Goal: Find specific page/section: Find specific page/section

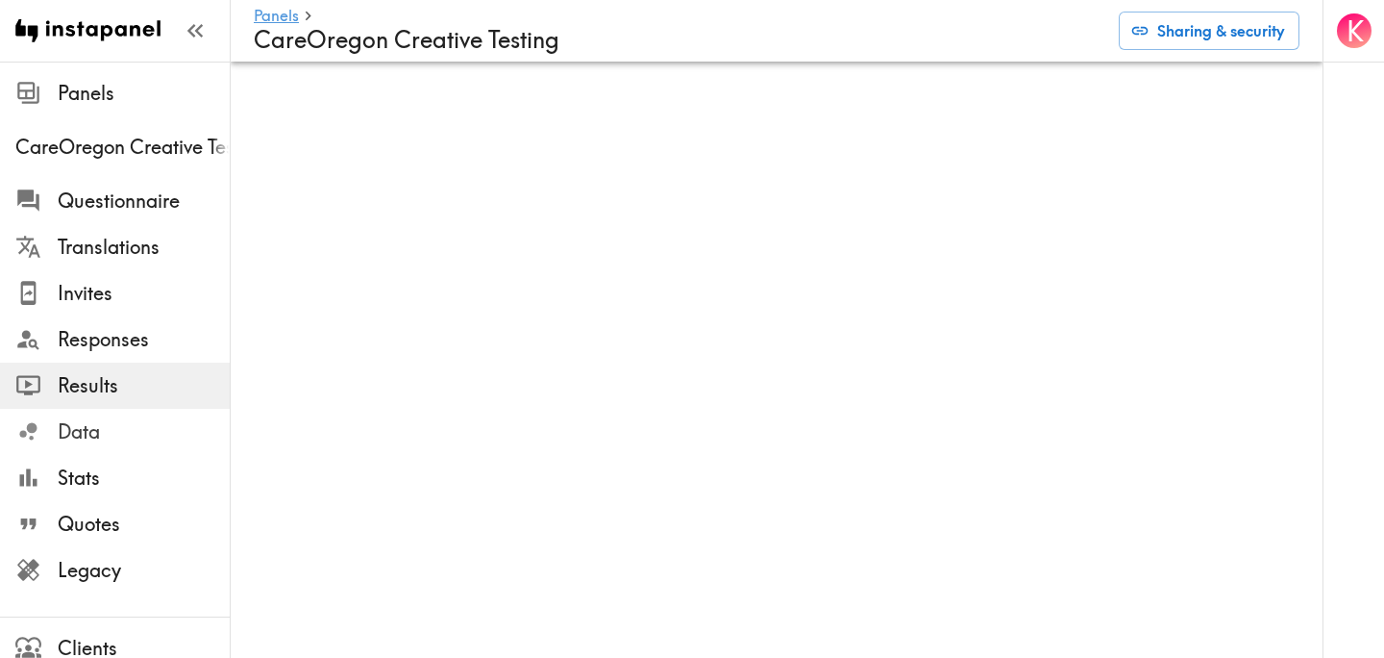
click at [138, 418] on span "Data" at bounding box center [144, 431] width 172 height 27
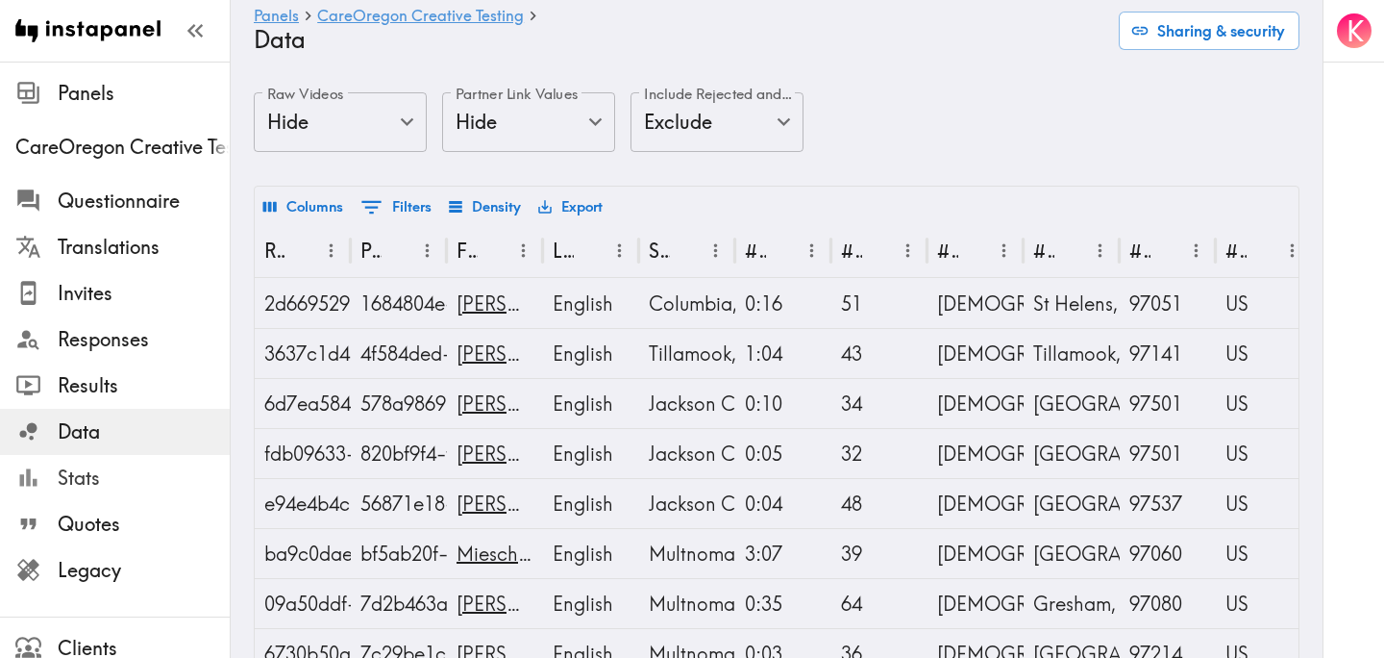
click at [101, 486] on span "Stats" at bounding box center [144, 477] width 172 height 27
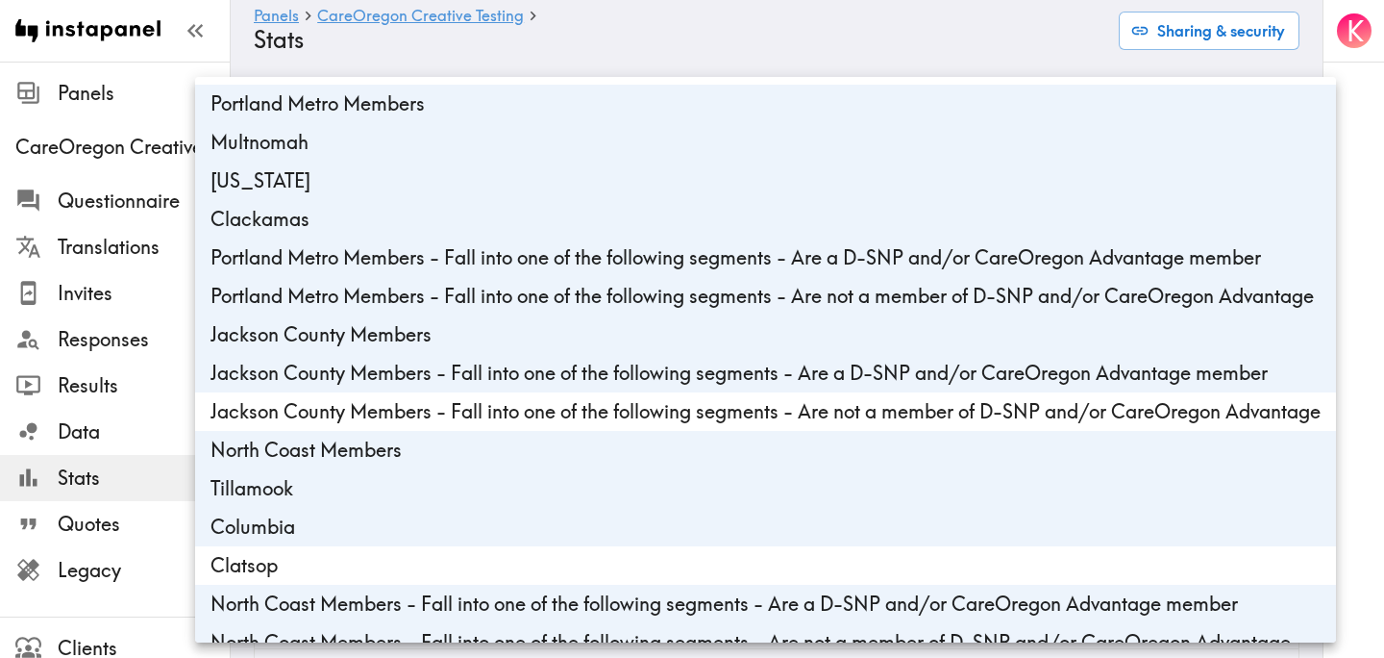
click at [462, 120] on body "Instapanel - Panels - CareOregon Creative Testing - Stats Panels CareOregon Cre…" at bounding box center [692, 571] width 1384 height 1018
click at [626, 36] on div at bounding box center [692, 329] width 1384 height 658
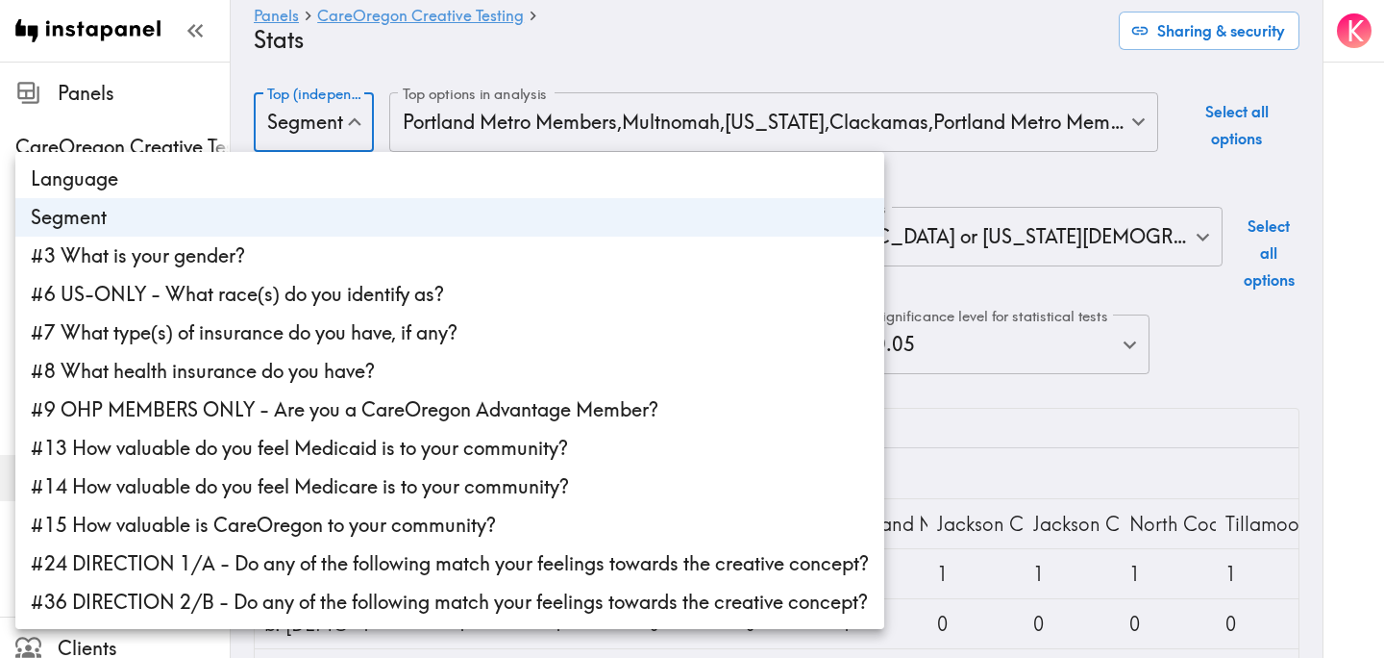
click at [330, 125] on body "Instapanel - Panels - CareOregon Creative Testing - Stats Panels CareOregon Cre…" at bounding box center [692, 571] width 1384 height 1018
click at [330, 125] on div at bounding box center [692, 329] width 1384 height 658
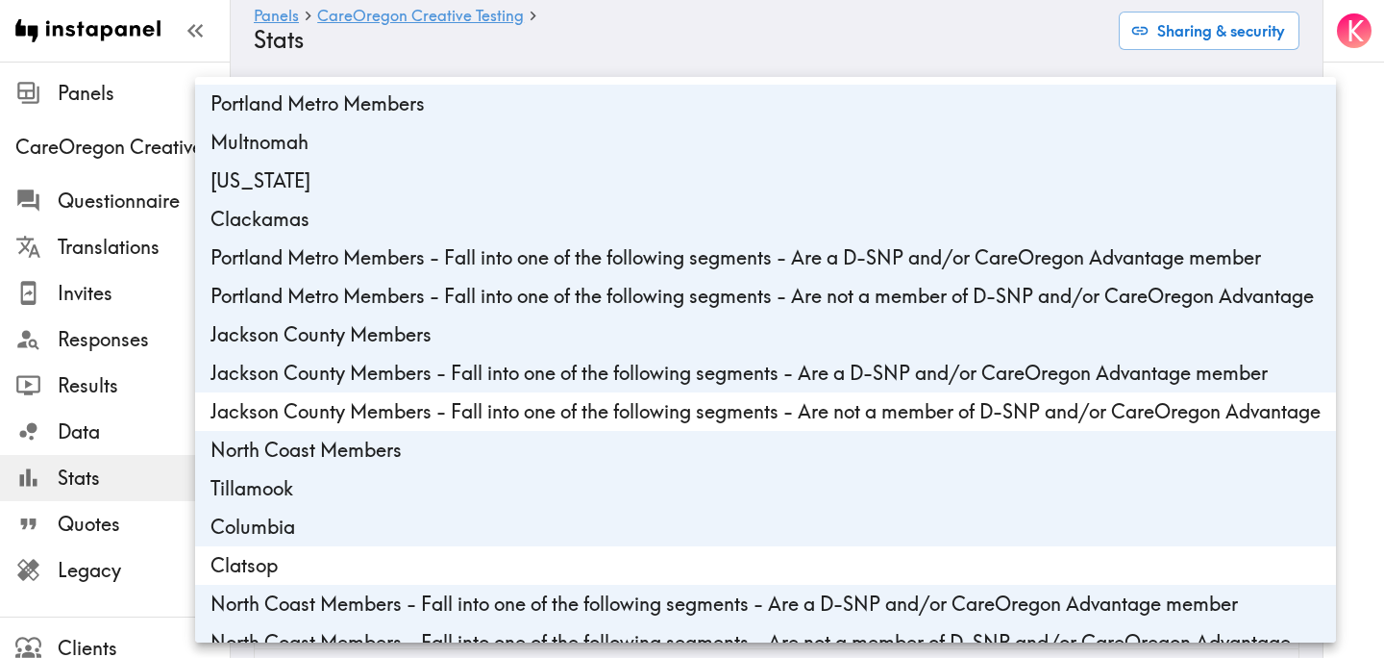
click at [512, 129] on body "Instapanel - Panels - CareOregon Creative Testing - Stats Panels CareOregon Cre…" at bounding box center [692, 571] width 1384 height 1018
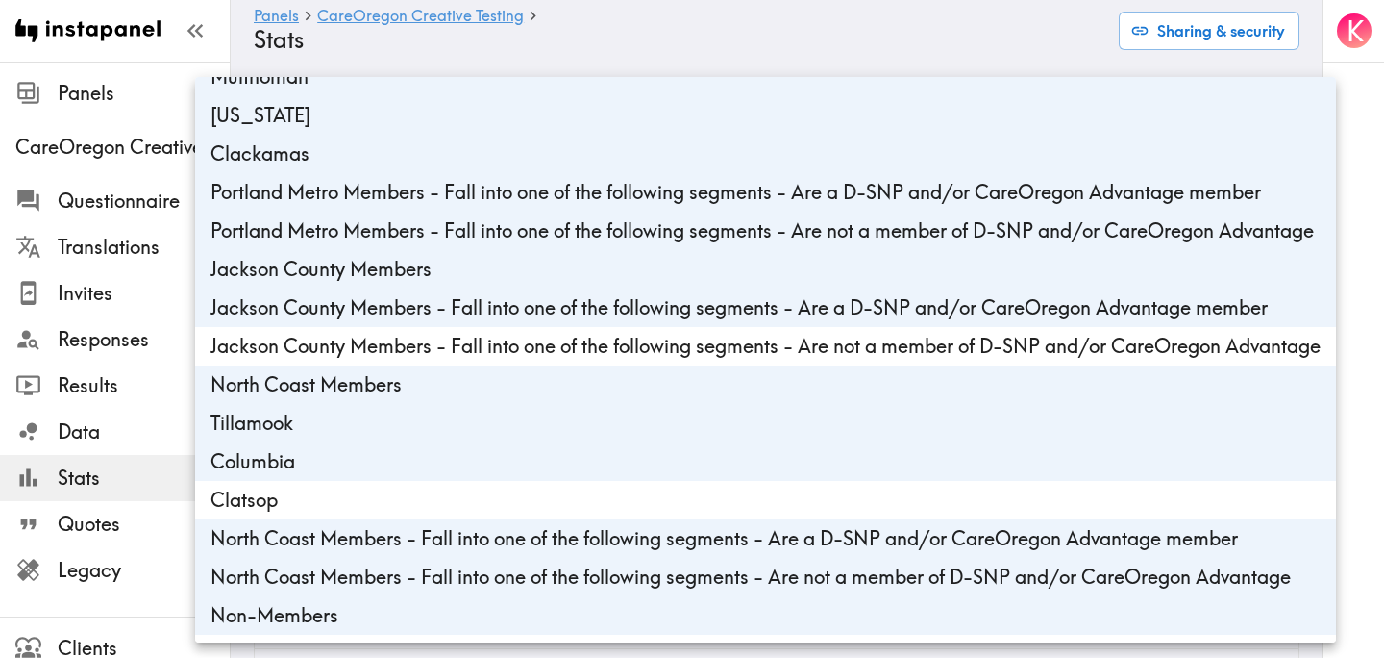
click at [770, 44] on div at bounding box center [692, 329] width 1384 height 658
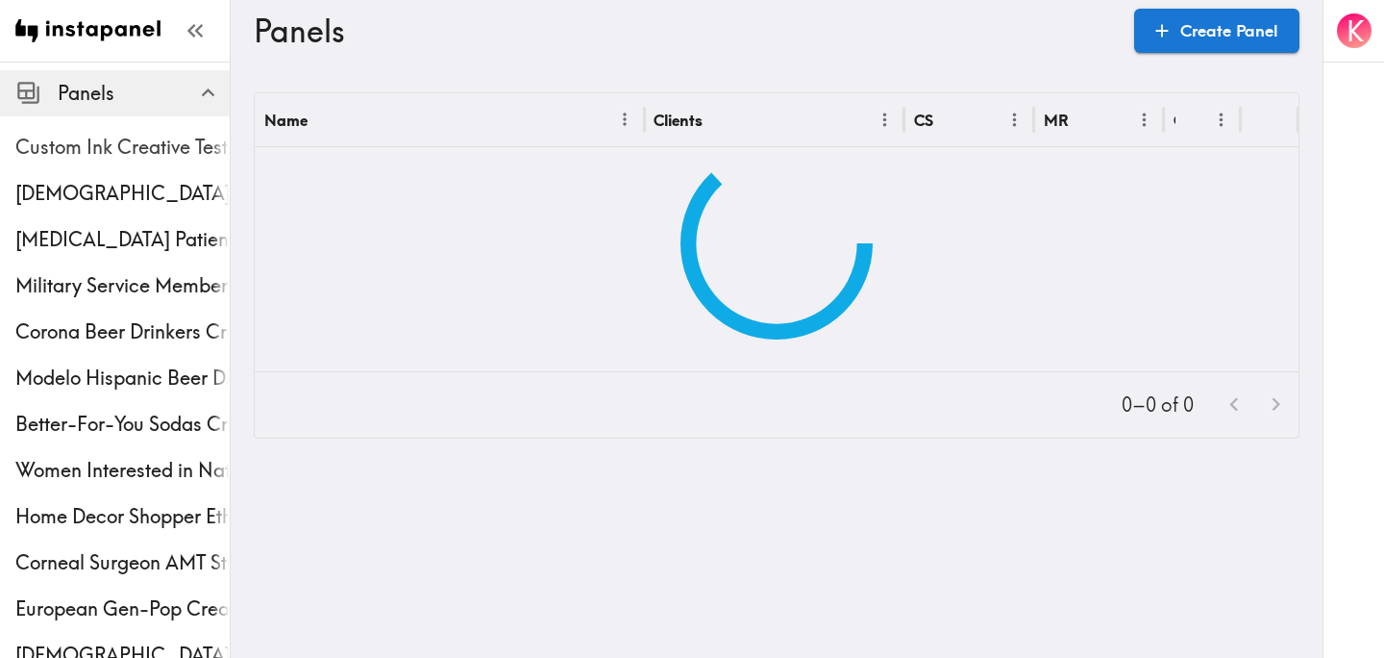
click at [134, 144] on span "Custom Ink Creative Testing Phase 2" at bounding box center [122, 147] width 214 height 27
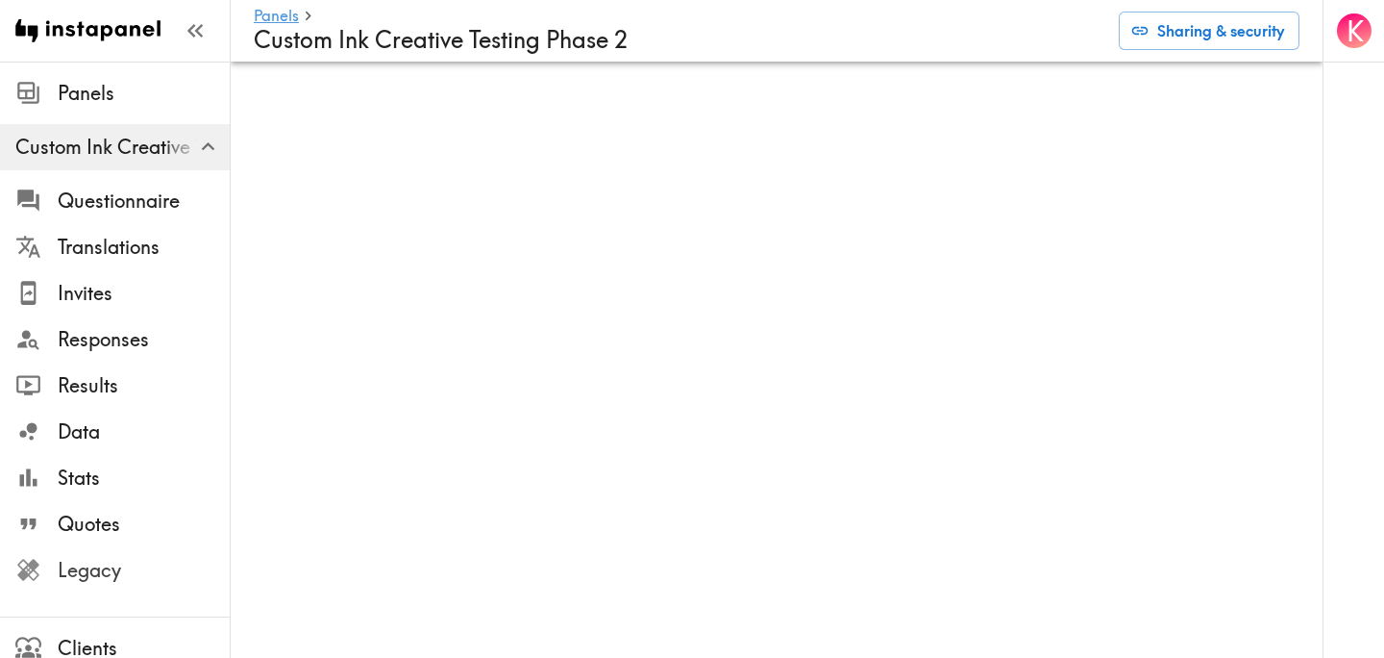
click at [129, 557] on span "Legacy" at bounding box center [144, 570] width 172 height 27
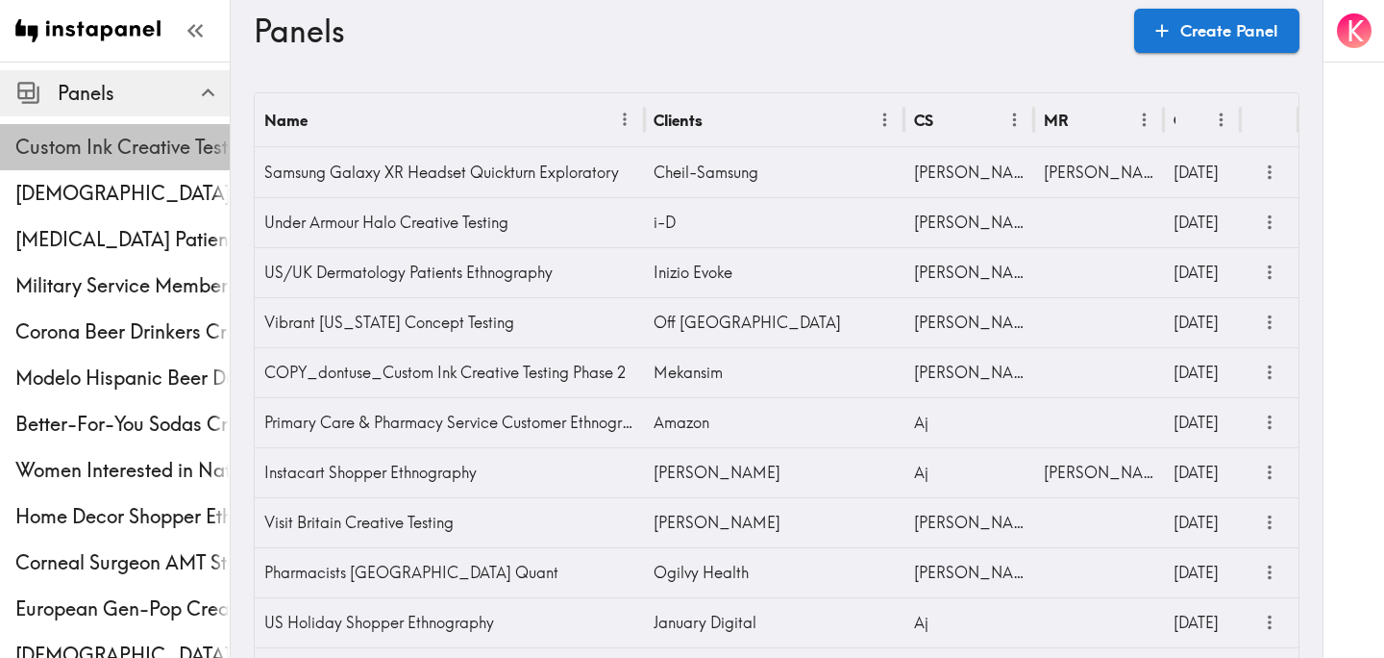
click at [113, 158] on span "Custom Ink Creative Testing Phase 2" at bounding box center [122, 147] width 214 height 27
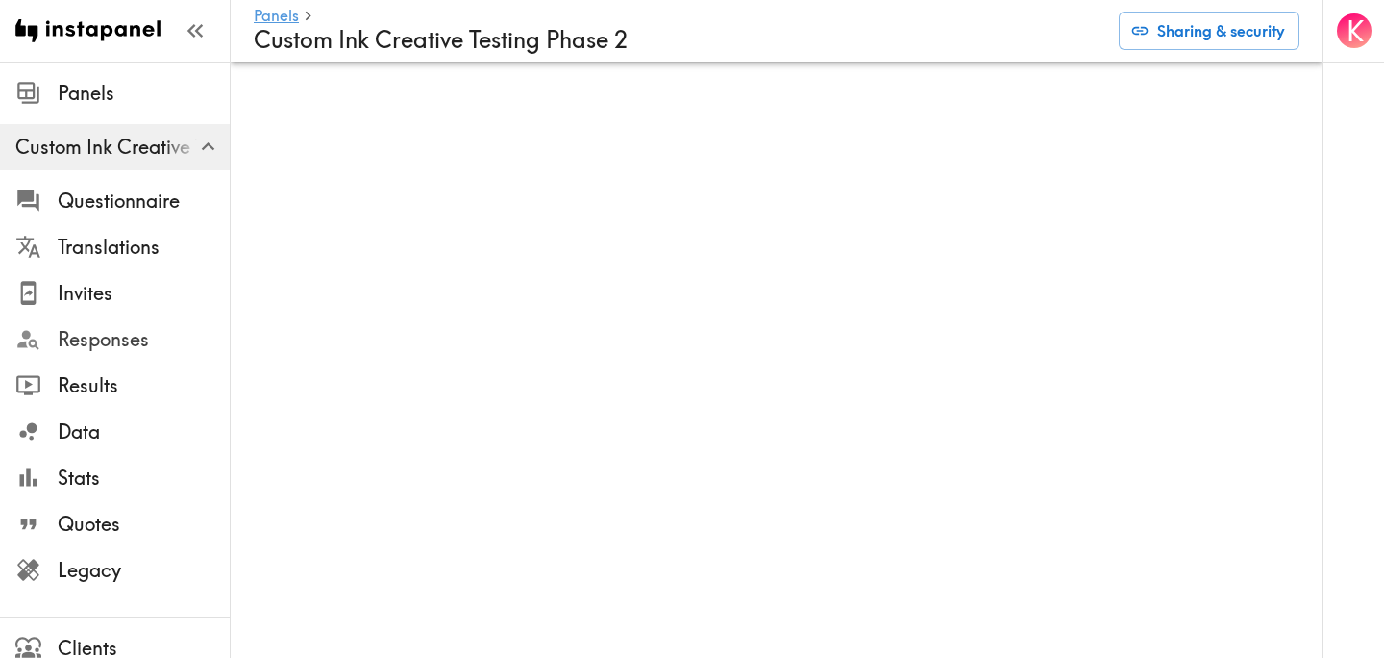
click at [133, 337] on span "Responses" at bounding box center [144, 339] width 172 height 27
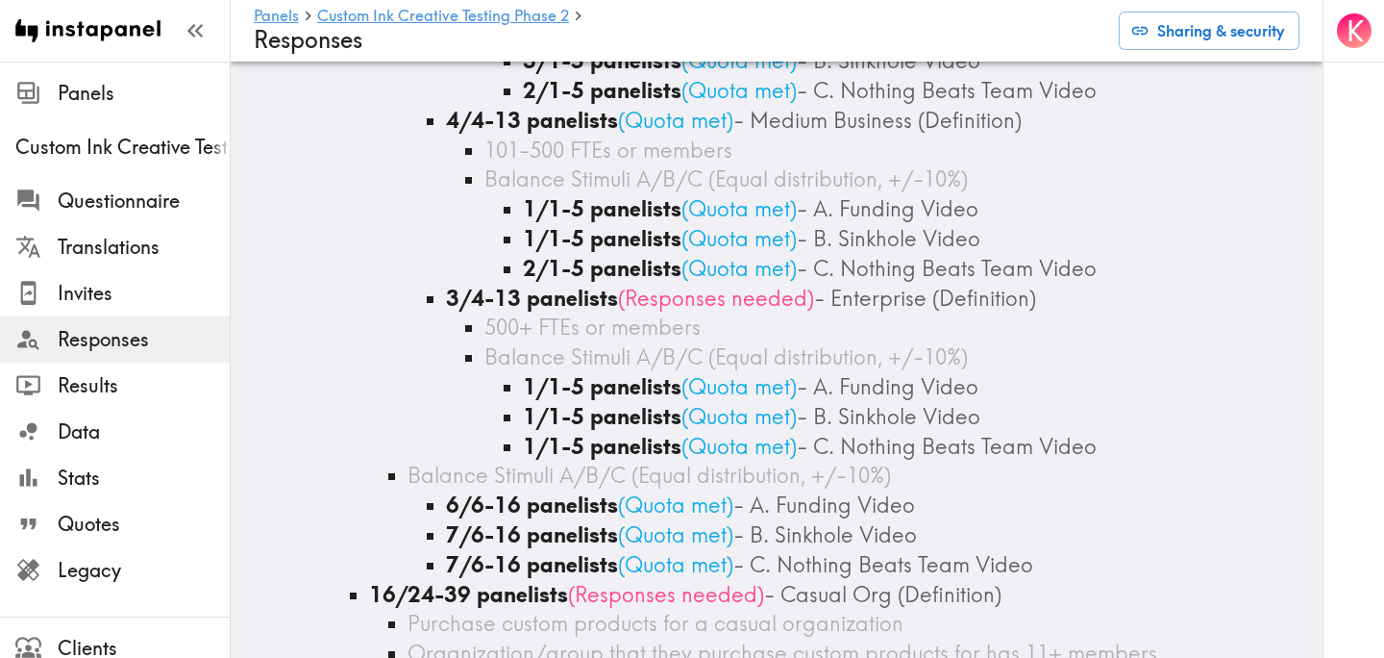
scroll to position [1355, 0]
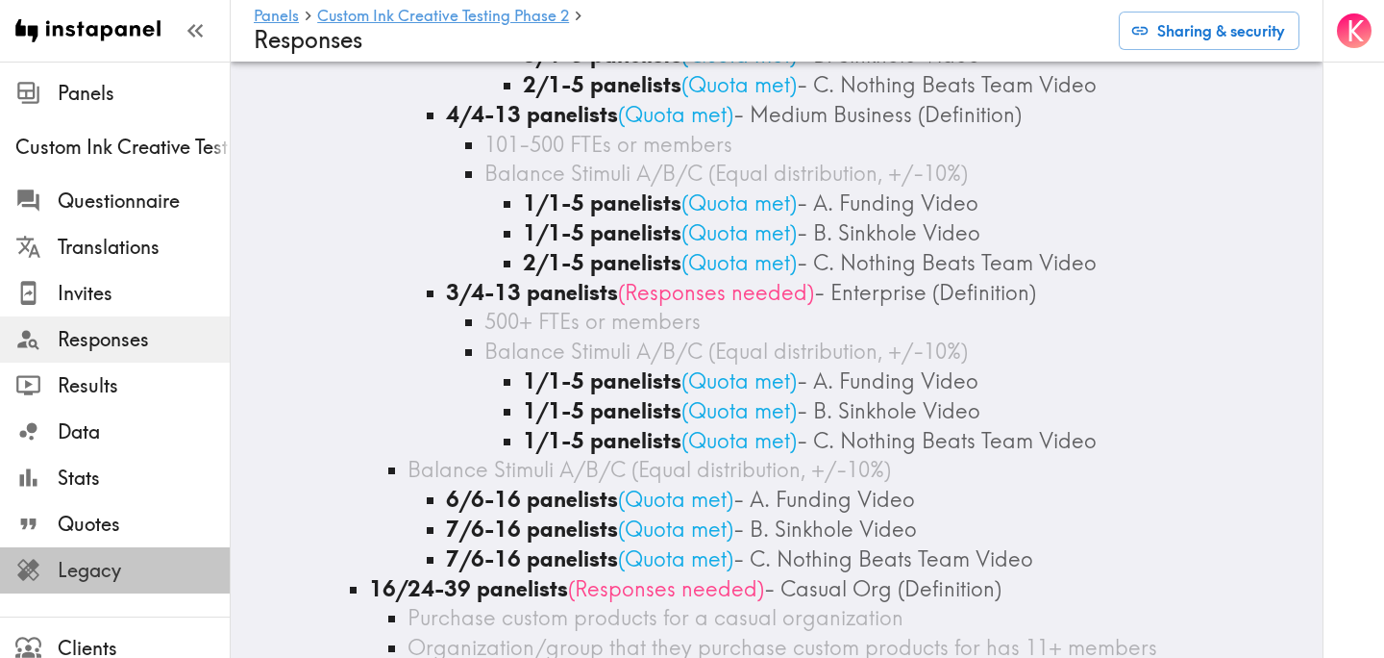
click at [153, 569] on span "Legacy" at bounding box center [144, 570] width 172 height 27
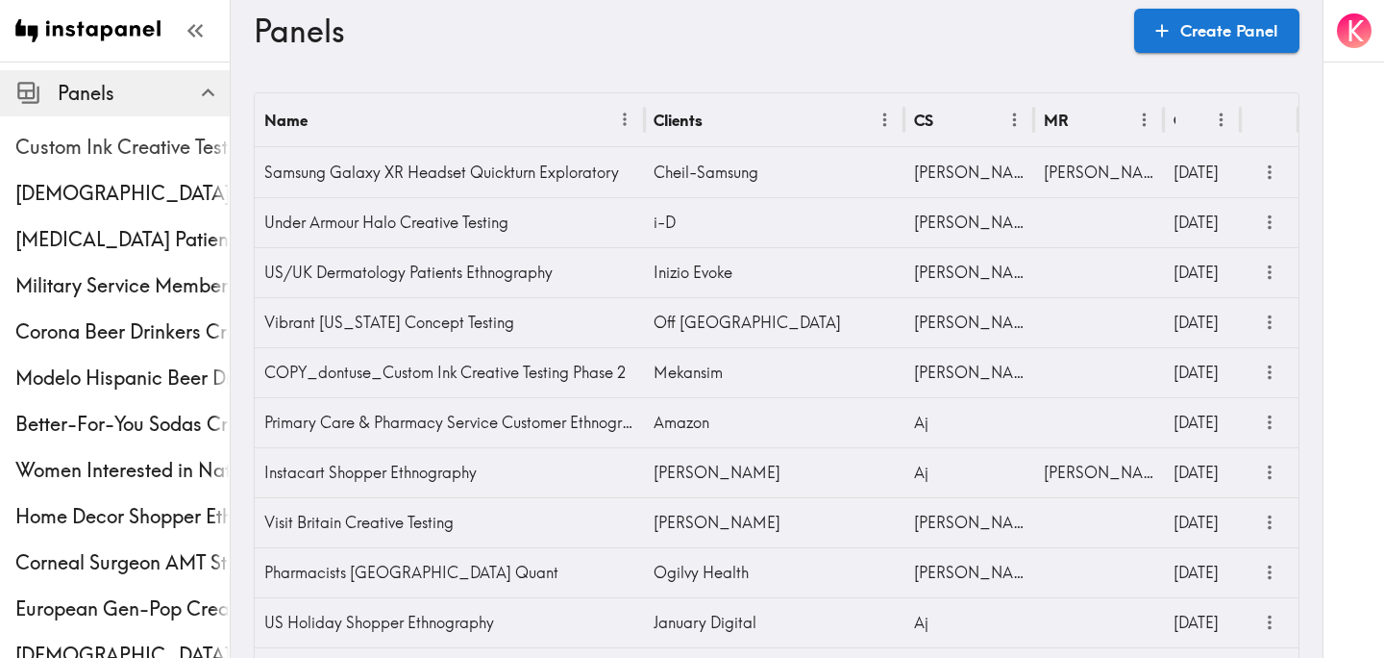
click at [134, 148] on span "Custom Ink Creative Testing Phase 2" at bounding box center [122, 147] width 214 height 27
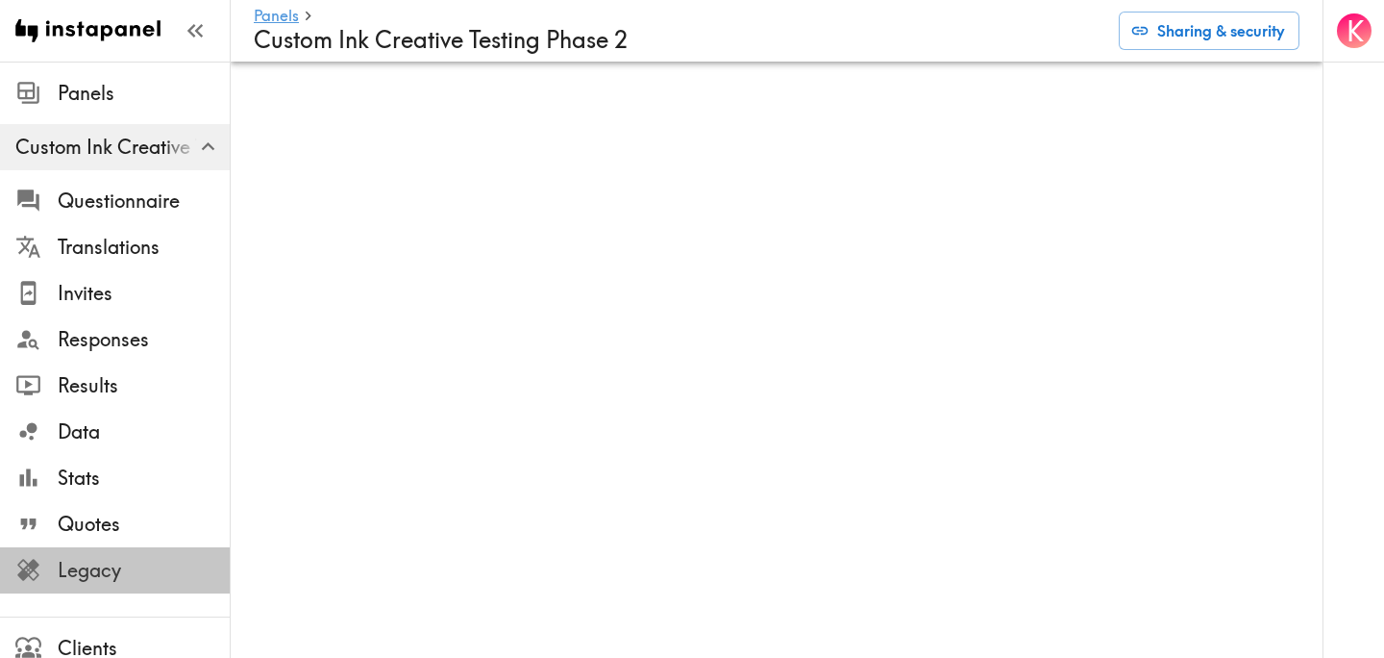
click at [137, 559] on span "Legacy" at bounding box center [144, 570] width 172 height 27
